Goal: Task Accomplishment & Management: Complete application form

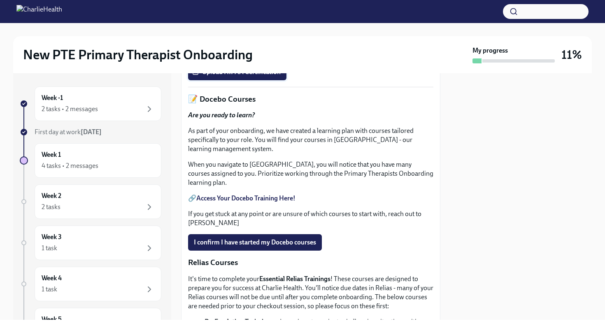
scroll to position [283, 0]
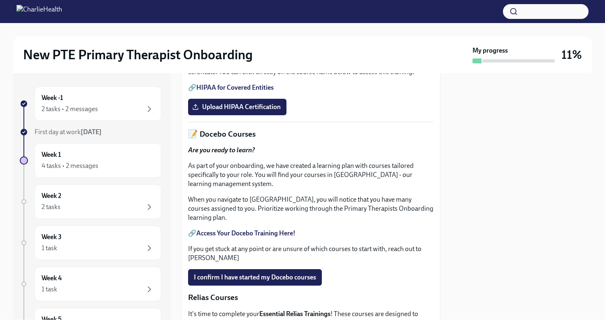
click at [246, 91] on link "HIPAA for Covered Entities" at bounding box center [234, 88] width 77 height 8
click at [245, 111] on span "Upload HIPAA Certification" at bounding box center [237, 107] width 87 height 8
click at [0, 0] on input "Upload HIPAA Certification" at bounding box center [0, 0] width 0 height 0
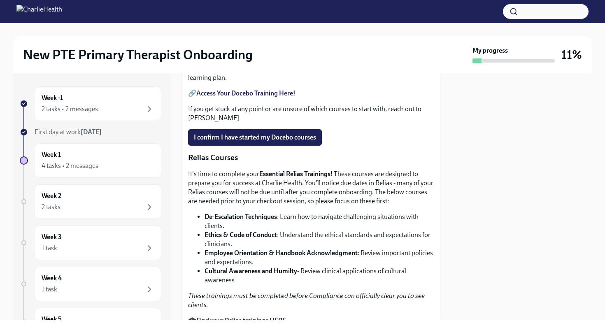
scroll to position [429, 0]
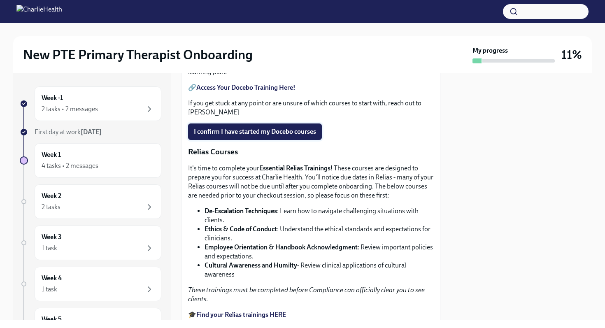
click at [292, 136] on span "I confirm I have started my Docebo courses" at bounding box center [255, 132] width 122 height 8
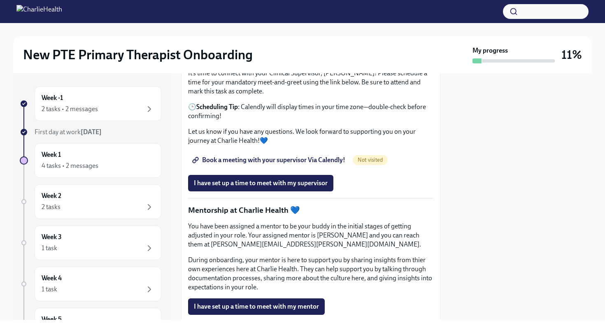
scroll to position [764, 0]
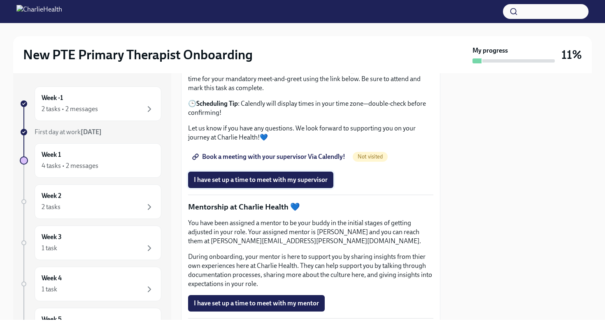
click at [262, 184] on span "I have set up a time to meet with my supervisor" at bounding box center [261, 180] width 134 height 8
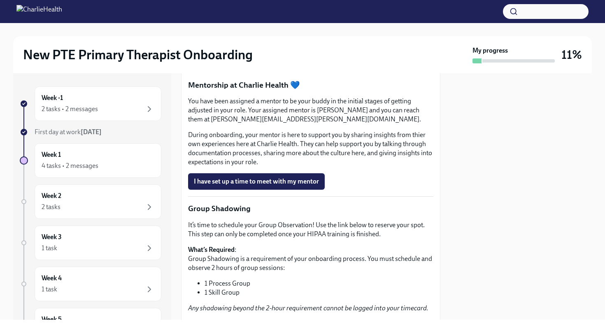
scroll to position [891, 0]
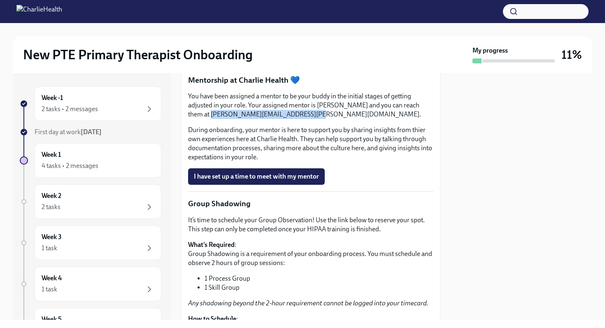
drag, startPoint x: 189, startPoint y: 187, endPoint x: 278, endPoint y: 189, distance: 89.8
click at [278, 119] on p "You have been assigned a mentor to be your buddy in the initial stages of getti…" at bounding box center [310, 105] width 245 height 27
copy p "[PERSON_NAME][EMAIL_ADDRESS][PERSON_NAME][DOMAIN_NAME]"
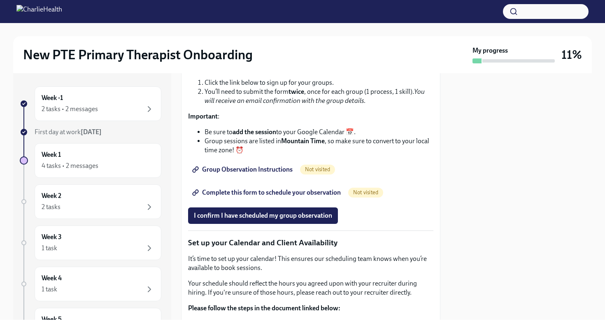
scroll to position [1145, 0]
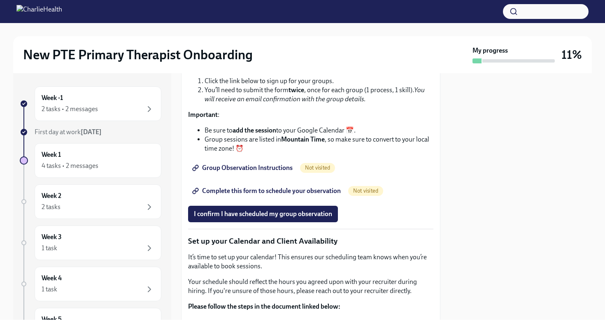
click at [243, 172] on span "Group Observation Instructions" at bounding box center [243, 168] width 99 height 8
click at [266, 218] on span "I confirm I have scheduled my group observation" at bounding box center [263, 214] width 138 height 8
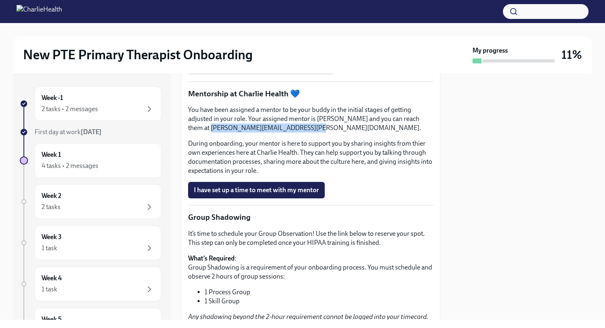
scroll to position [860, 0]
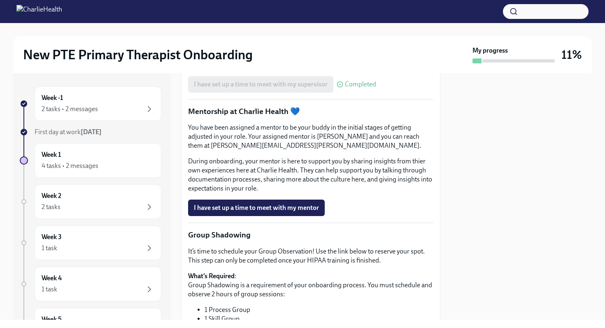
click at [404, 193] on p "During onboarding, your mentor is here to support you by sharing insights from …" at bounding box center [310, 175] width 245 height 36
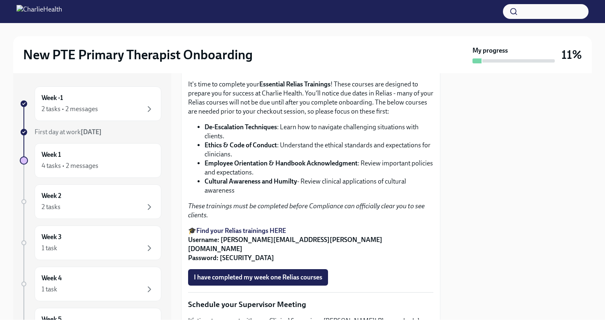
scroll to position [577, 0]
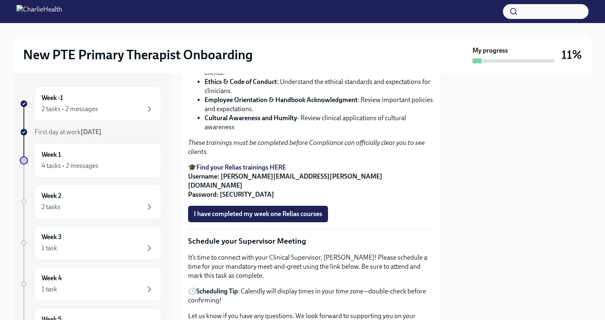
click at [241, 171] on strong "Find your Relias trainings HERE" at bounding box center [241, 168] width 90 height 8
drag, startPoint x: 221, startPoint y: 257, endPoint x: 323, endPoint y: 257, distance: 102.1
click at [323, 199] on p "🎓 Find your Relias trainings HERE Username: [PERSON_NAME][EMAIL_ADDRESS][PERSON…" at bounding box center [310, 181] width 245 height 36
copy strong "[EMAIL_ADDRESS][PERSON_NAME][DOMAIN_NAME]"
drag, startPoint x: 220, startPoint y: 267, endPoint x: 241, endPoint y: 267, distance: 21.4
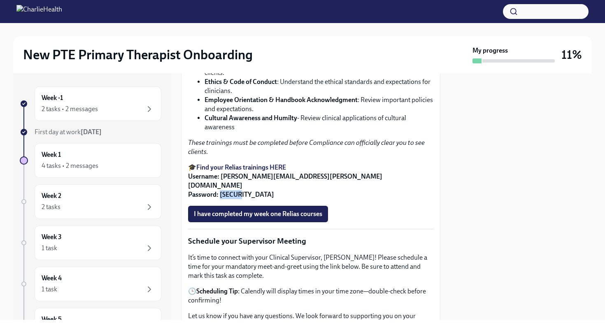
click at [241, 199] on p "🎓 Find your Relias trainings HERE Username: [PERSON_NAME][EMAIL_ADDRESS][PERSON…" at bounding box center [310, 181] width 245 height 36
copy strong "ch1234"
click at [221, 199] on strong "Username: [PERSON_NAME][EMAIL_ADDRESS][PERSON_NAME][DOMAIN_NAME] Password: [SEC…" at bounding box center [285, 186] width 194 height 26
drag, startPoint x: 221, startPoint y: 257, endPoint x: 324, endPoint y: 255, distance: 103.0
click at [324, 199] on p "🎓 Find your Relias trainings HERE Username: [PERSON_NAME][EMAIL_ADDRESS][PERSON…" at bounding box center [310, 181] width 245 height 36
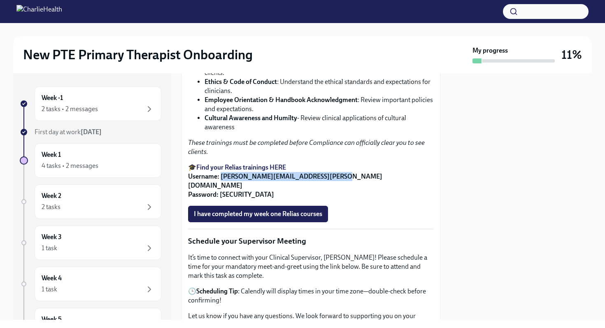
copy strong "[EMAIL_ADDRESS][PERSON_NAME][DOMAIN_NAME]"
